Goal: Task Accomplishment & Management: Manage account settings

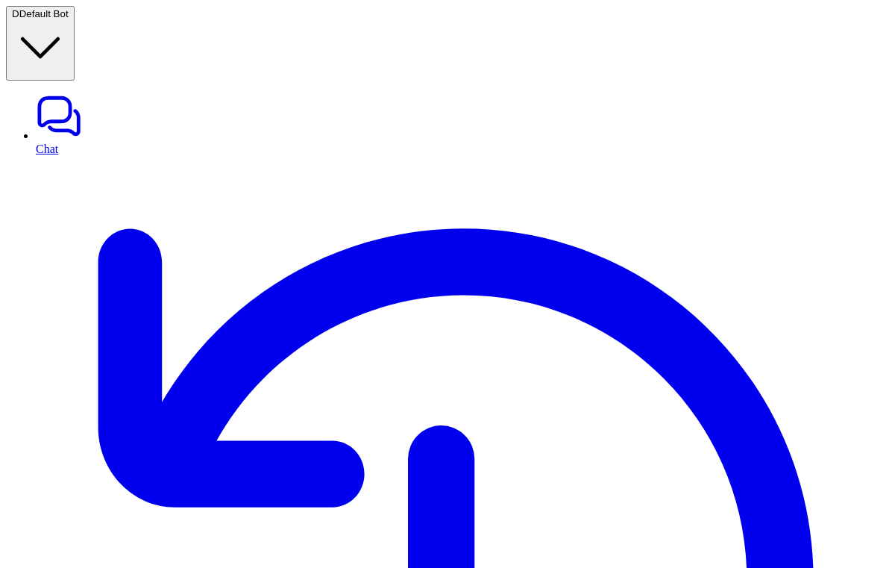
type textarea "**********"
type input "****"
